Goal: Check status: Check status

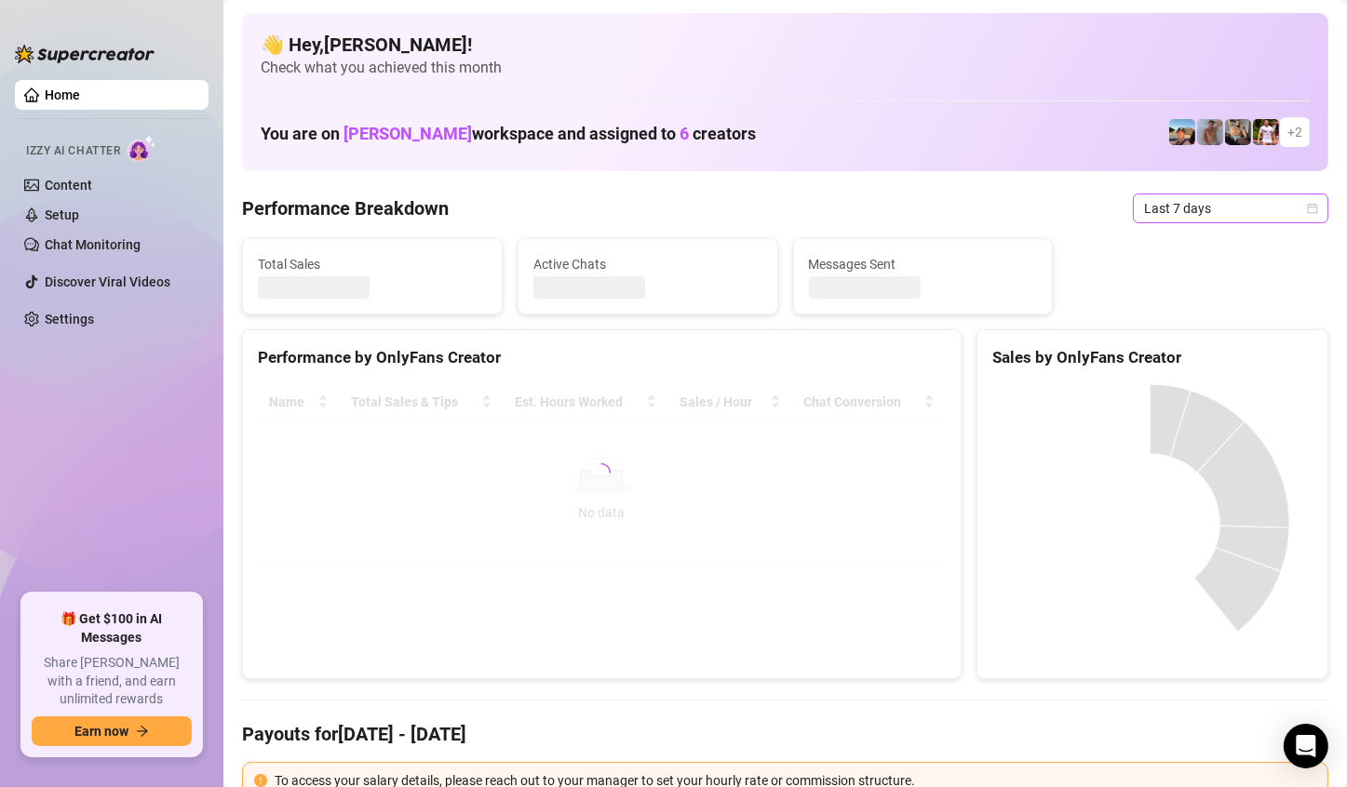
click at [1226, 198] on span "Last 7 days" at bounding box center [1230, 209] width 173 height 28
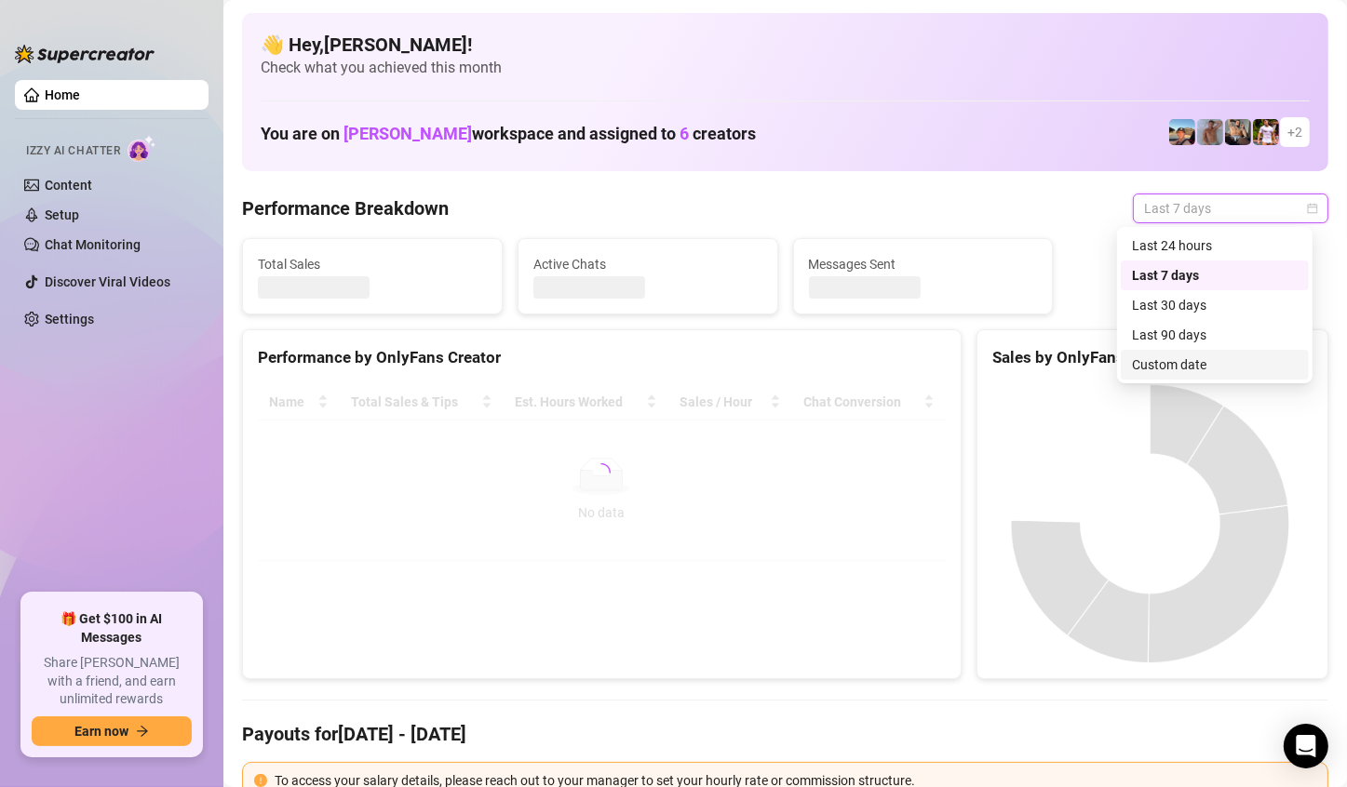
click at [1174, 356] on div "Custom date" at bounding box center [1215, 365] width 166 height 20
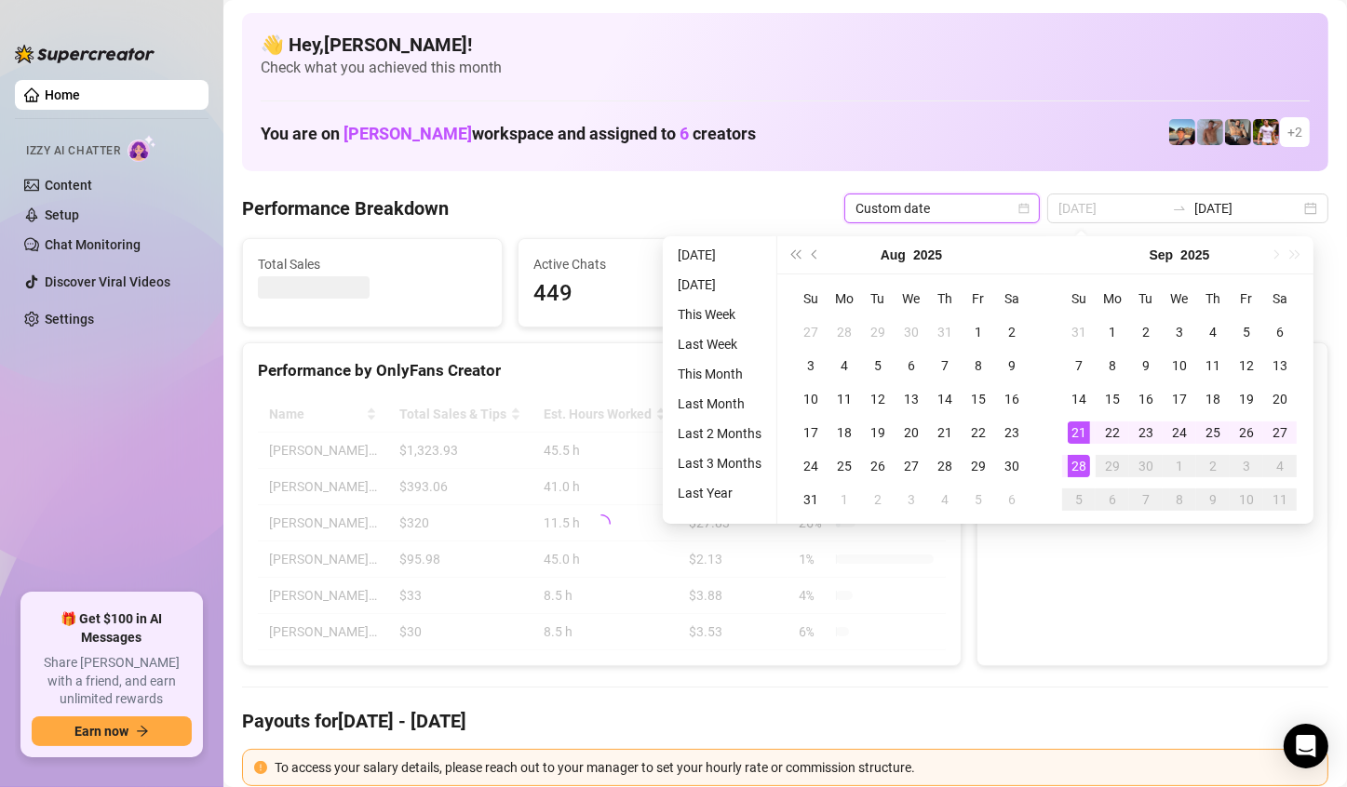
click at [1083, 461] on div "28" at bounding box center [1079, 466] width 22 height 22
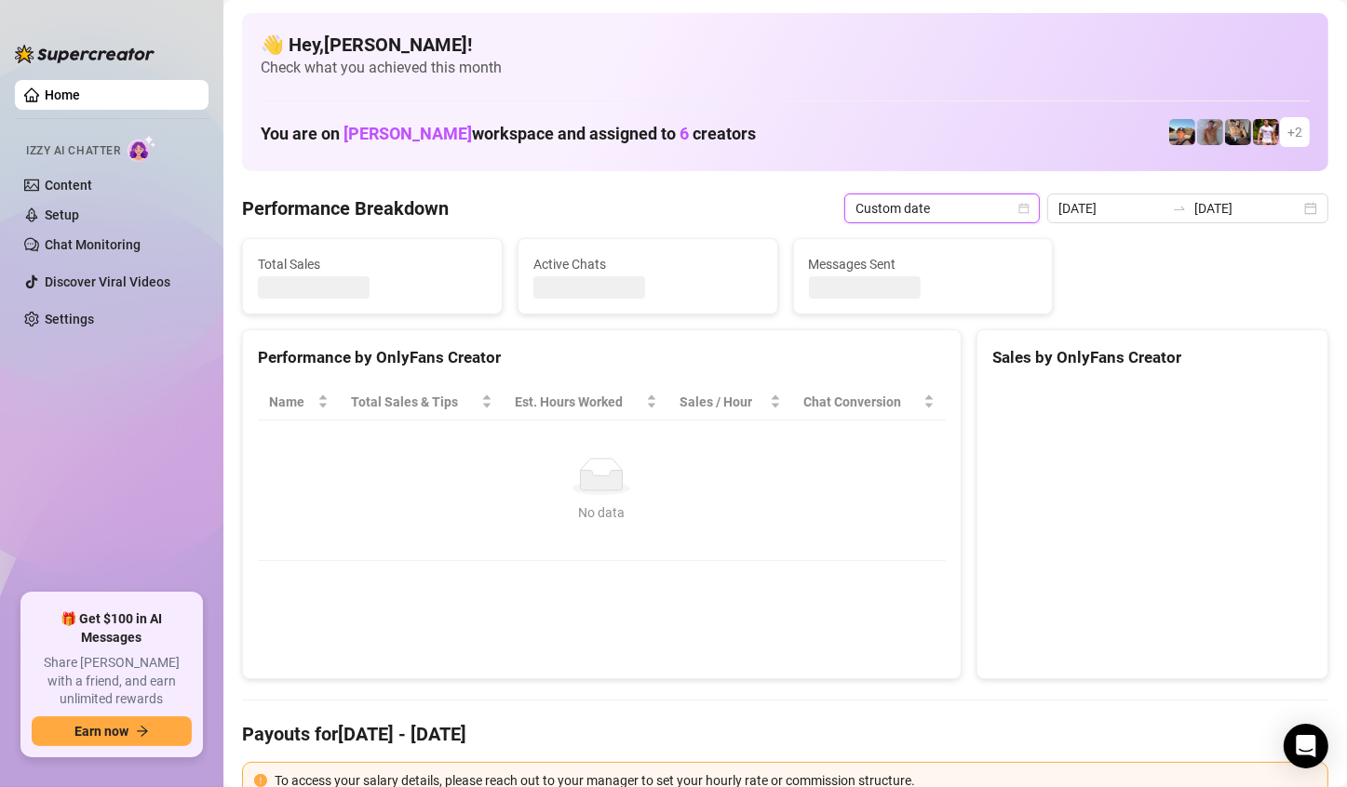
type input "[DATE]"
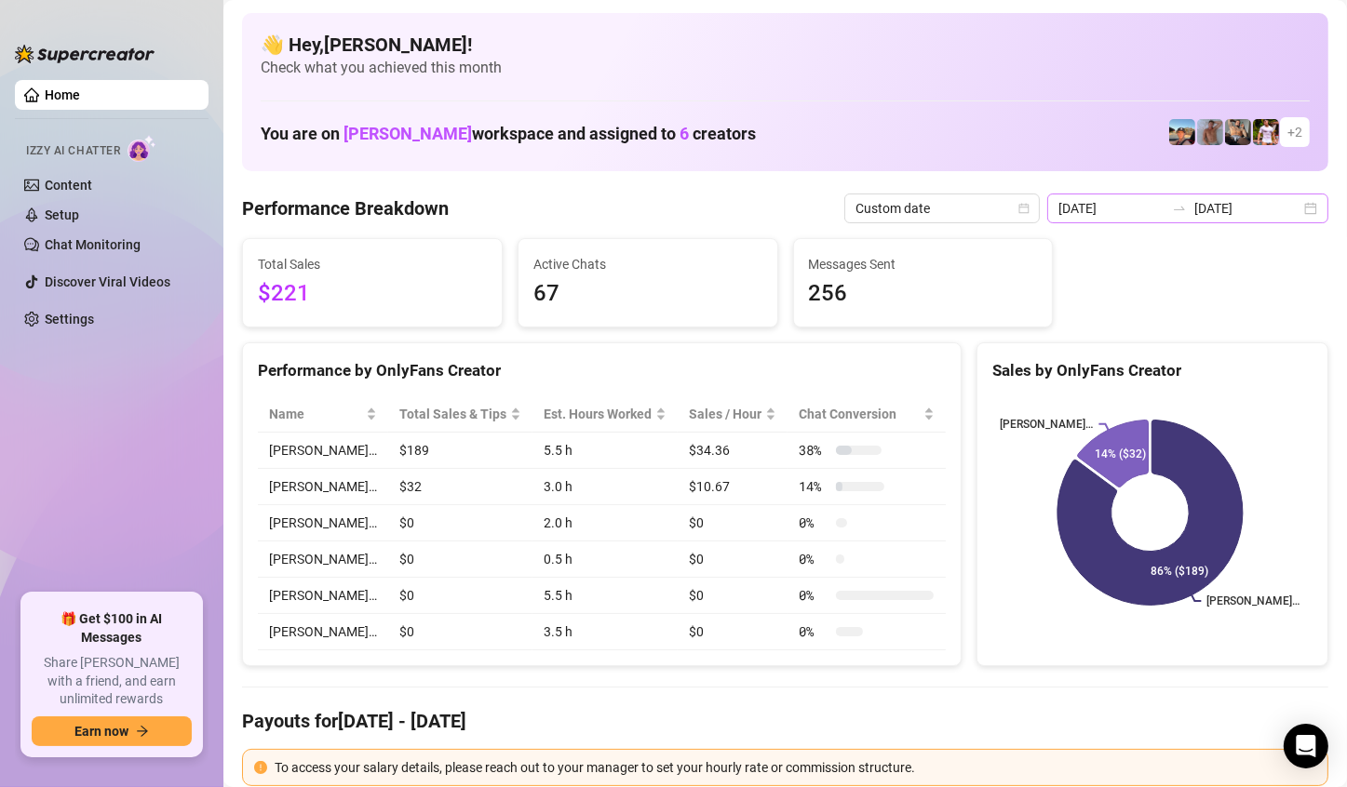
click at [1290, 215] on div "[DATE] [DATE]" at bounding box center [1187, 209] width 281 height 30
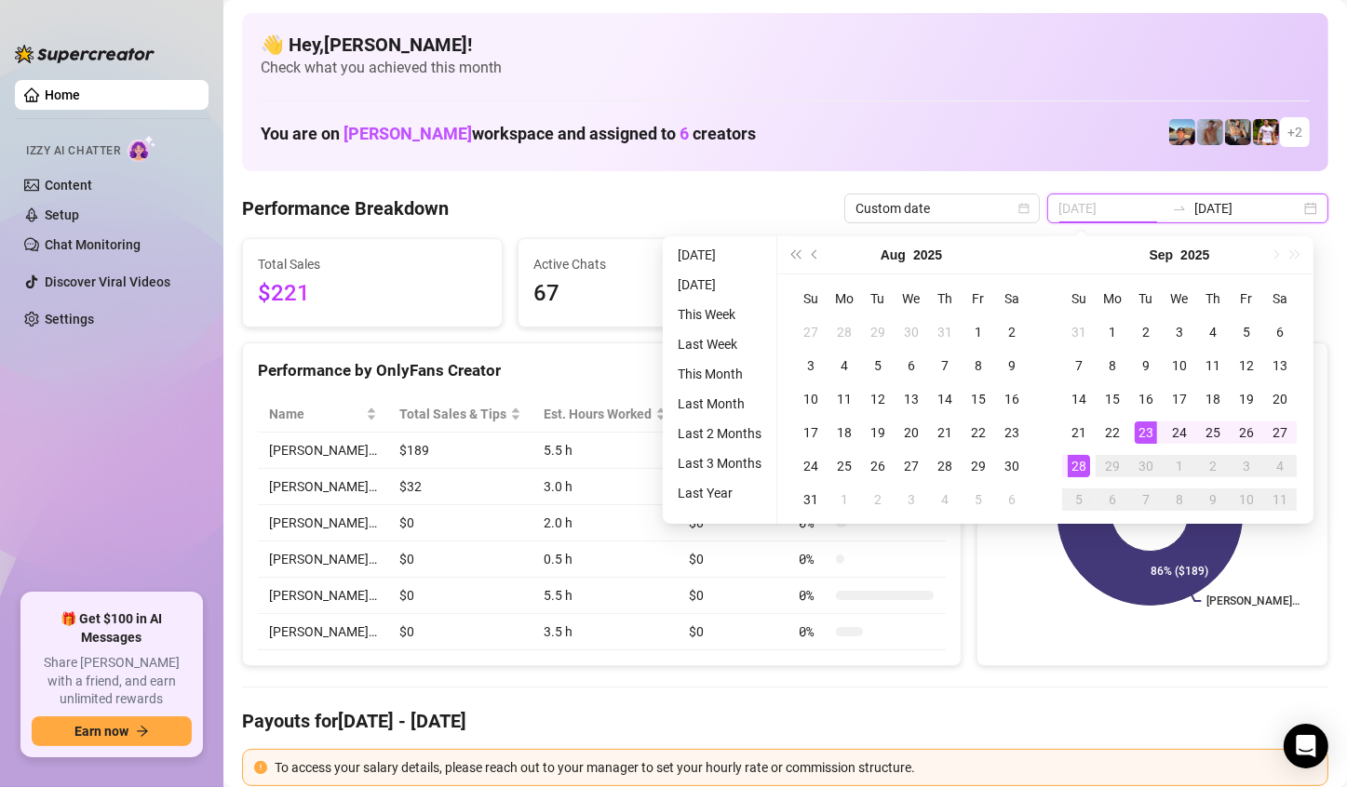
type input "[DATE]"
click at [1075, 457] on div "28" at bounding box center [1079, 466] width 22 height 22
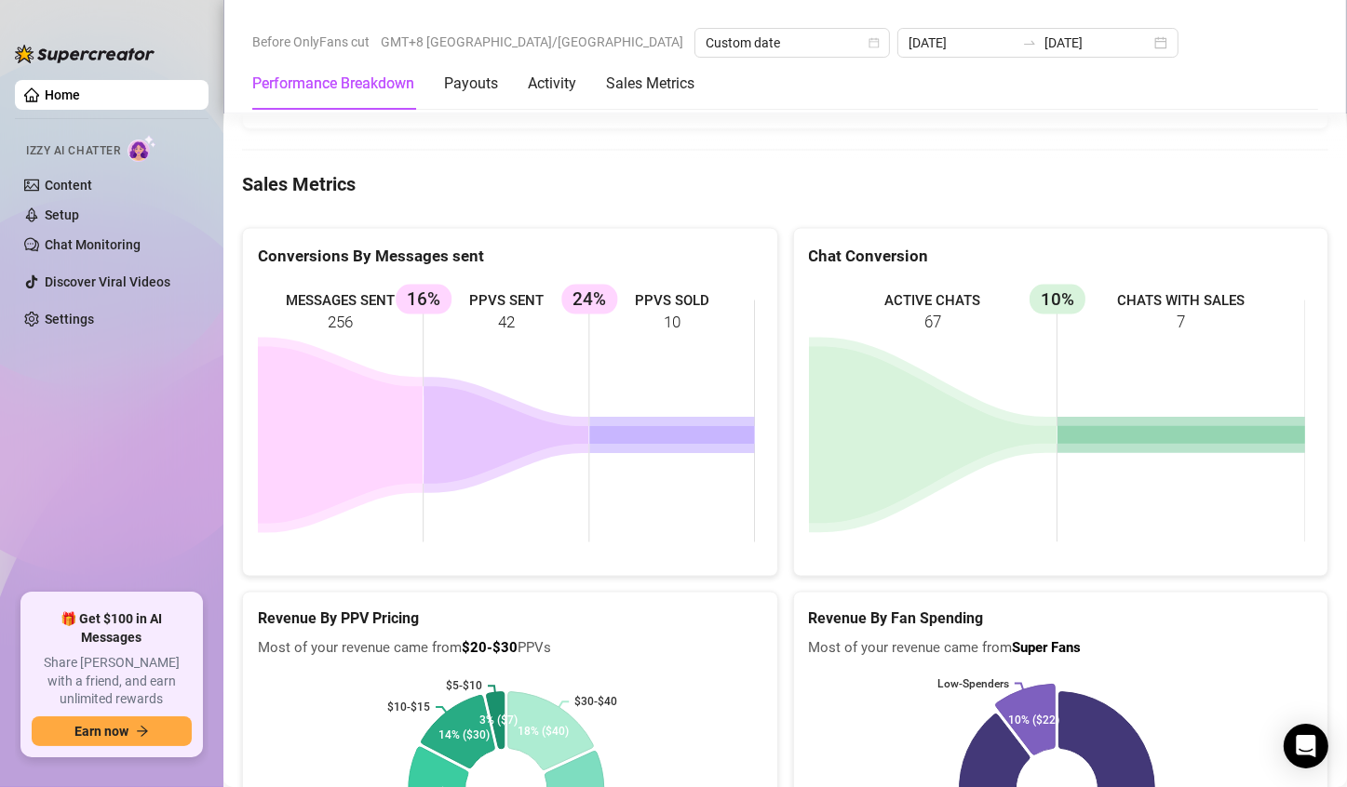
scroll to position [2513, 0]
